Goal: Information Seeking & Learning: Learn about a topic

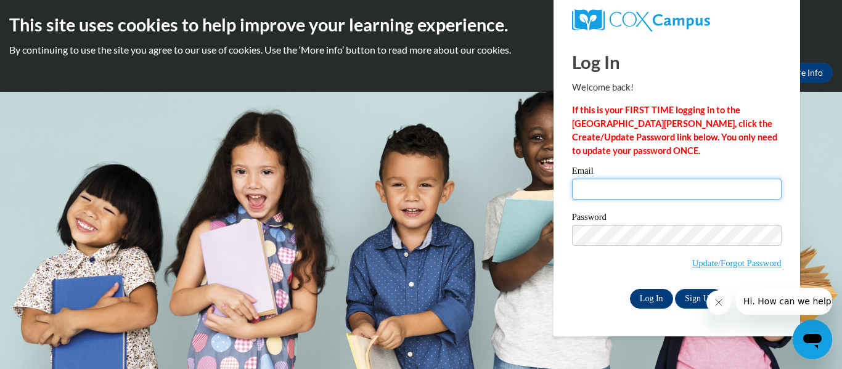
type input "alyssa.waugh26@buckeyehillscc.net"
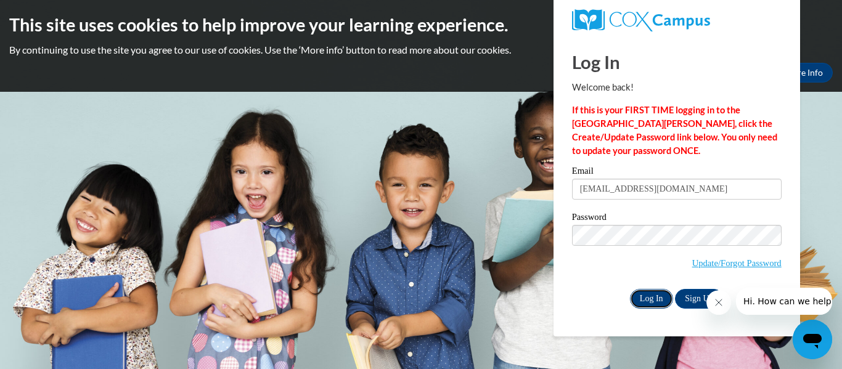
click at [647, 290] on input "Log In" at bounding box center [651, 299] width 43 height 20
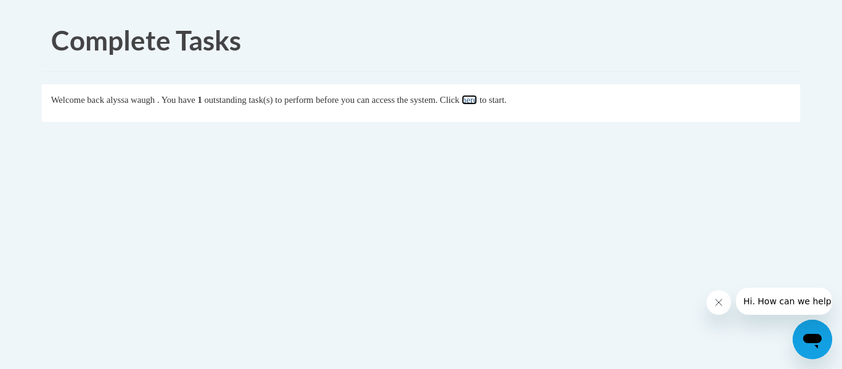
click at [477, 99] on link "here" at bounding box center [469, 100] width 15 height 10
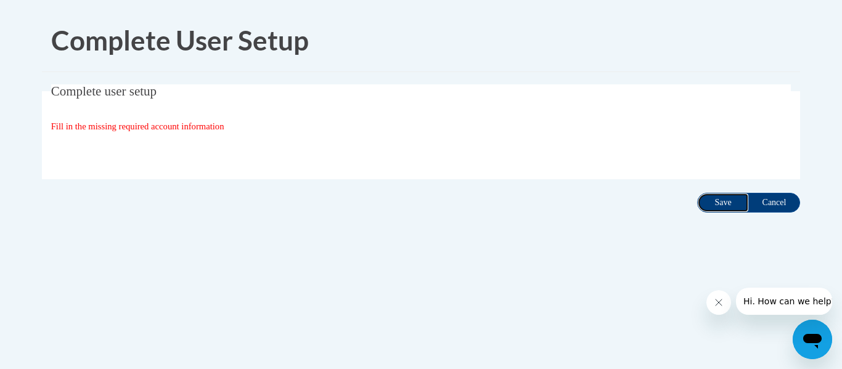
click at [701, 199] on input "Save" at bounding box center [723, 203] width 52 height 20
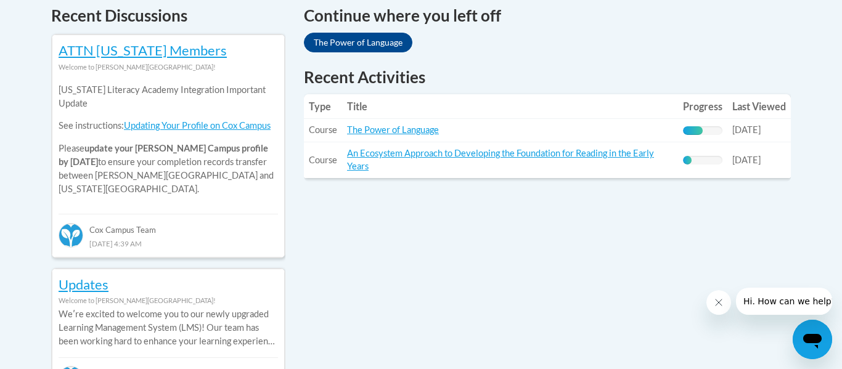
scroll to position [540, 0]
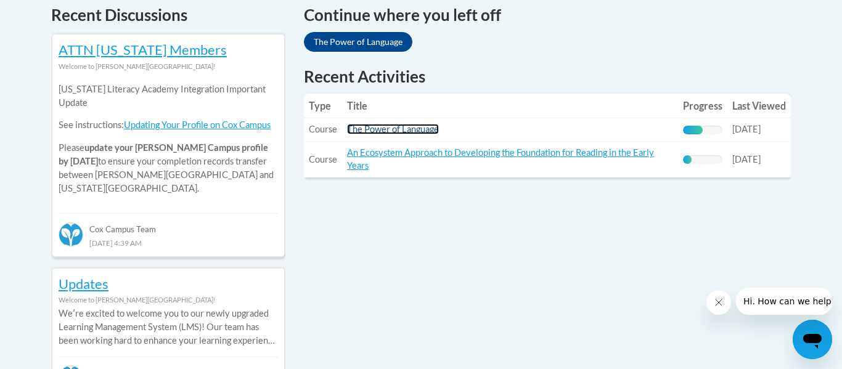
click at [428, 133] on link "The Power of Language" at bounding box center [393, 129] width 92 height 10
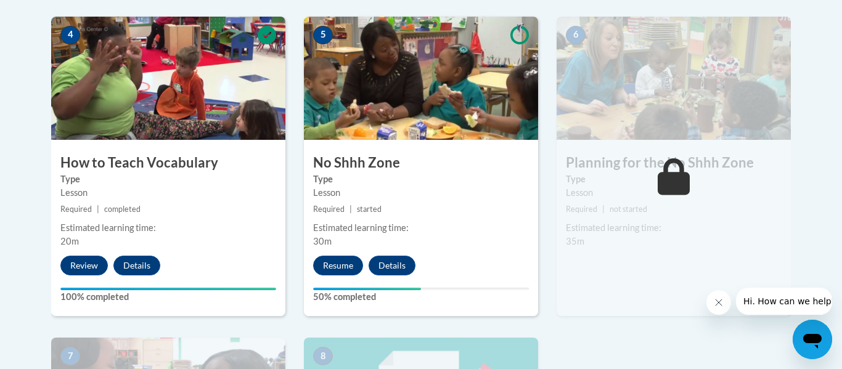
scroll to position [722, 0]
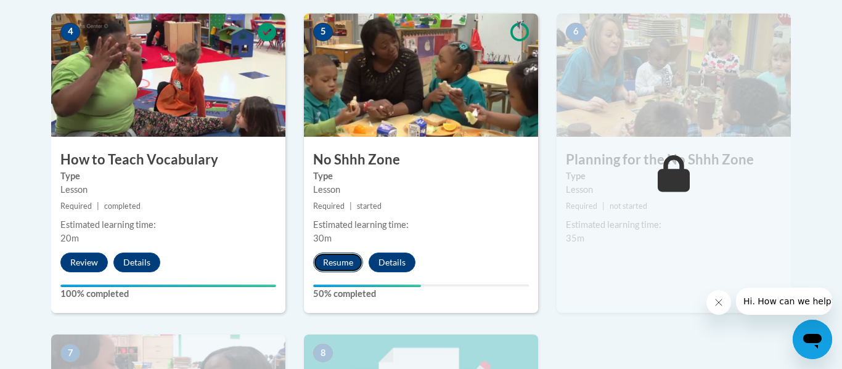
click at [326, 264] on button "Resume" at bounding box center [338, 263] width 50 height 20
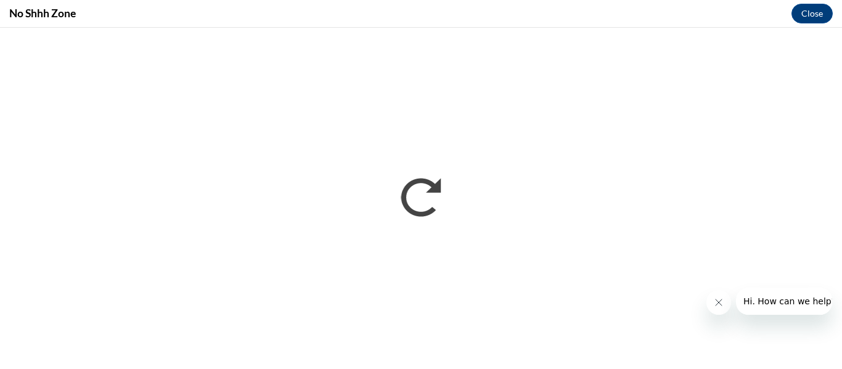
scroll to position [0, 0]
click at [709, 298] on button "Close message from company" at bounding box center [719, 302] width 25 height 25
